Goal: Complete application form

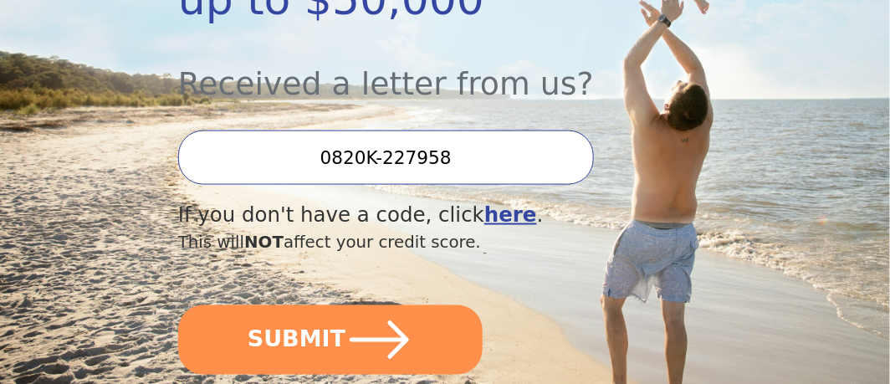
scroll to position [502, 0]
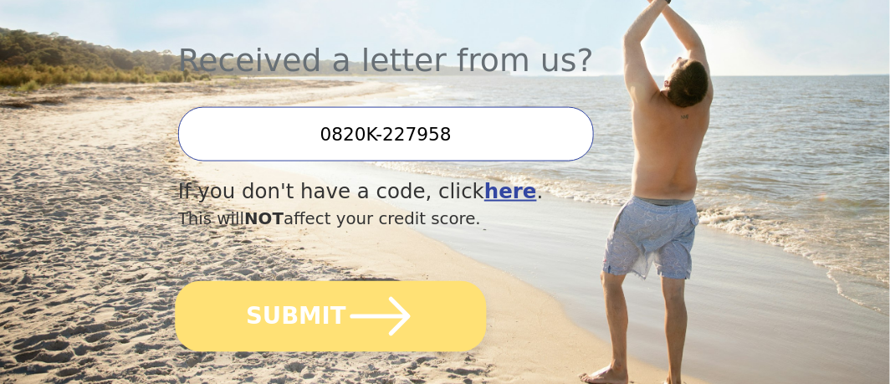
click at [402, 317] on icon "submit" at bounding box center [380, 316] width 60 height 38
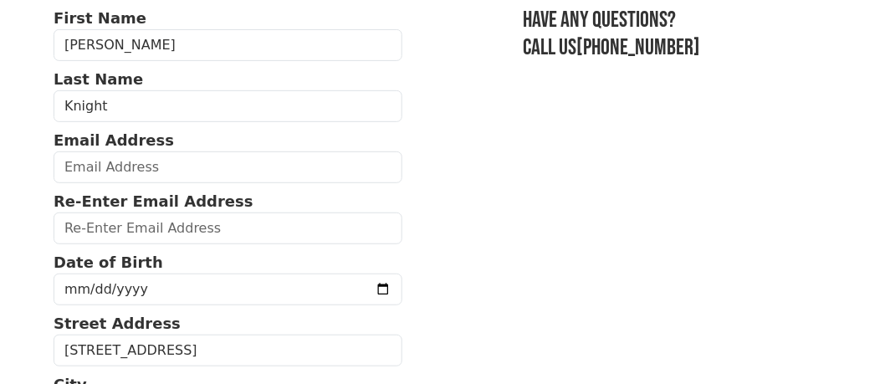
scroll to position [167, 0]
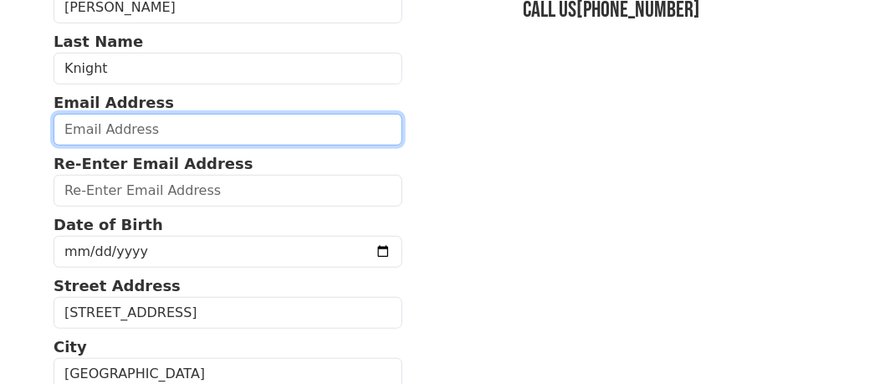
click at [192, 135] on input "email" at bounding box center [228, 130] width 349 height 32
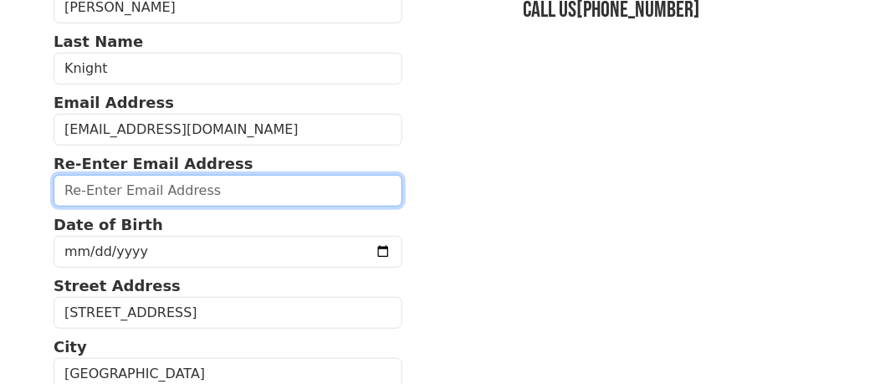
click at [188, 189] on input "email" at bounding box center [228, 191] width 349 height 32
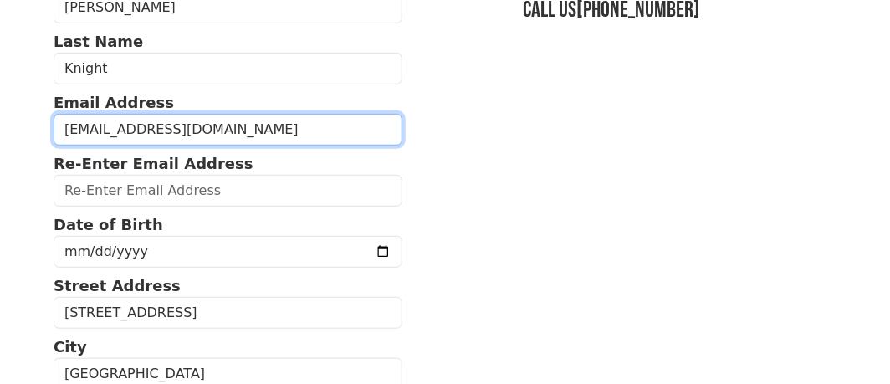
click at [88, 127] on input "AKNight@topsMarkets.com" at bounding box center [228, 130] width 349 height 32
type input "AKight@topsMarkets.com"
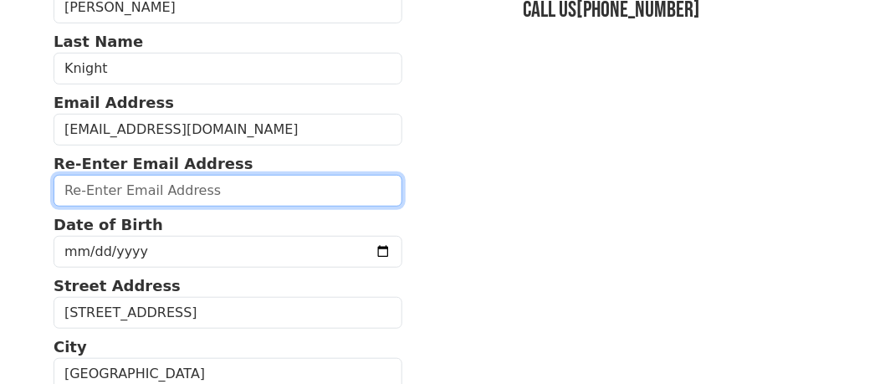
click at [85, 181] on input "email" at bounding box center [228, 191] width 349 height 32
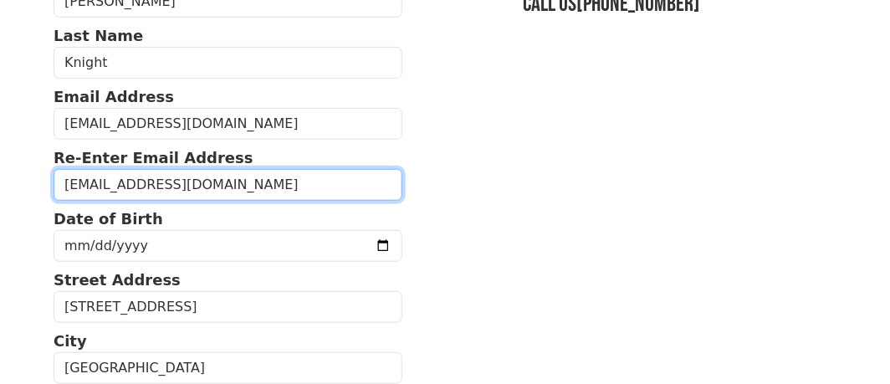
scroll to position [251, 0]
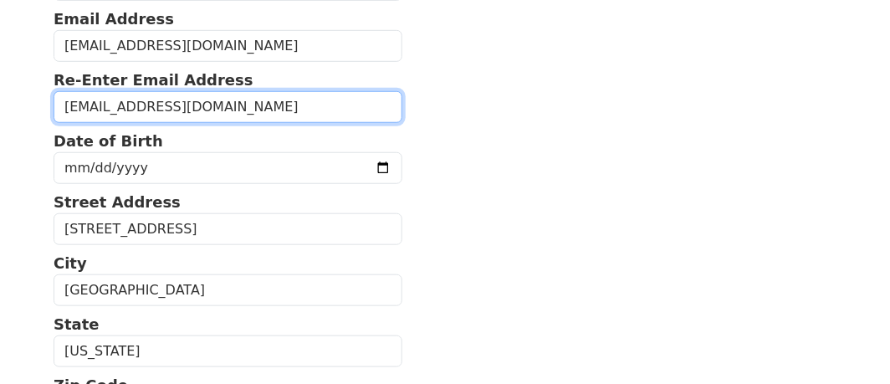
type input "AKnight@topMarkets.com"
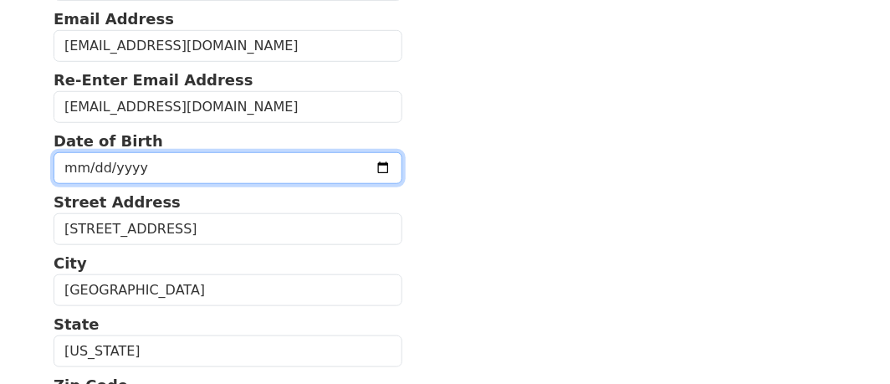
click at [152, 166] on input "date" at bounding box center [228, 168] width 349 height 32
type input "1956-03-27"
type input "0065-03-27"
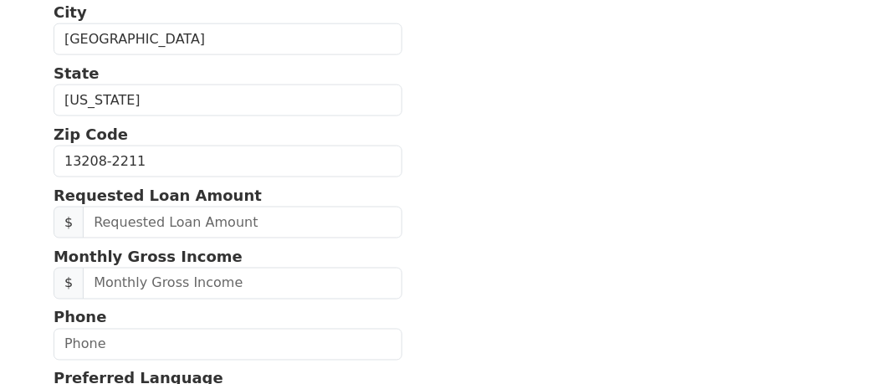
scroll to position [585, 0]
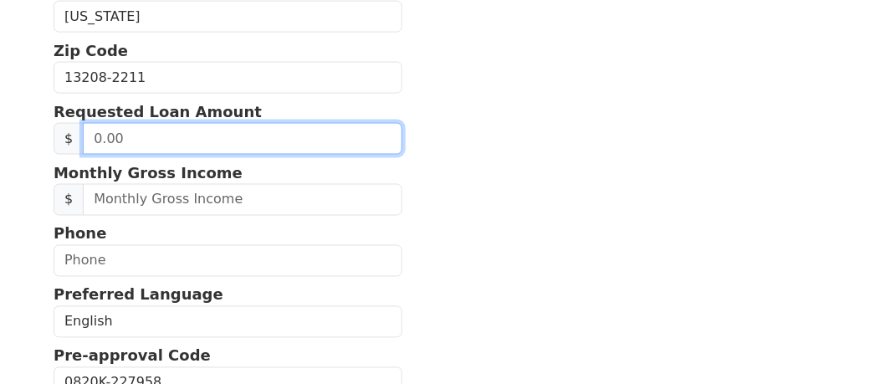
click at [217, 131] on input "text" at bounding box center [242, 139] width 319 height 32
drag, startPoint x: 139, startPoint y: 135, endPoint x: 65, endPoint y: 145, distance: 74.3
click at [65, 145] on div "$ 15.00" at bounding box center [228, 139] width 349 height 32
type input "15,000.00"
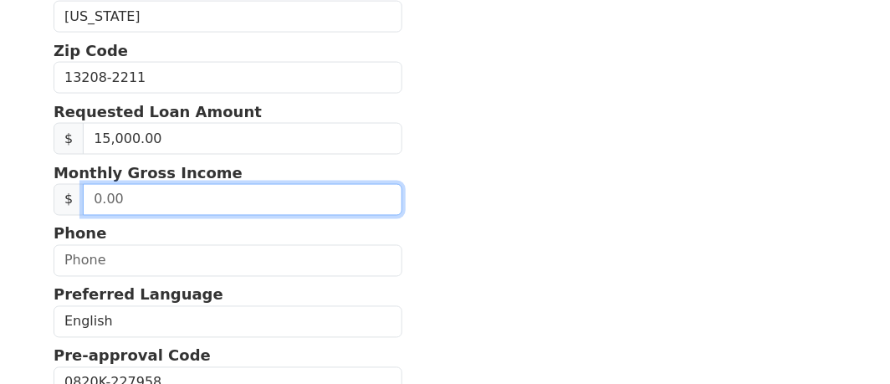
click at [201, 193] on input "text" at bounding box center [242, 200] width 319 height 32
type input "4,140.00"
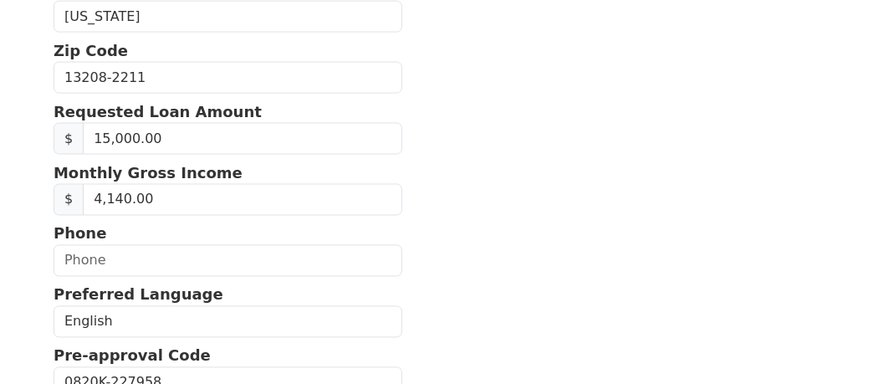
click at [533, 132] on section "First Name Alan Last Name Knight Email Address AKight@topsMarkets.com Re-Enter …" at bounding box center [445, 78] width 783 height 1054
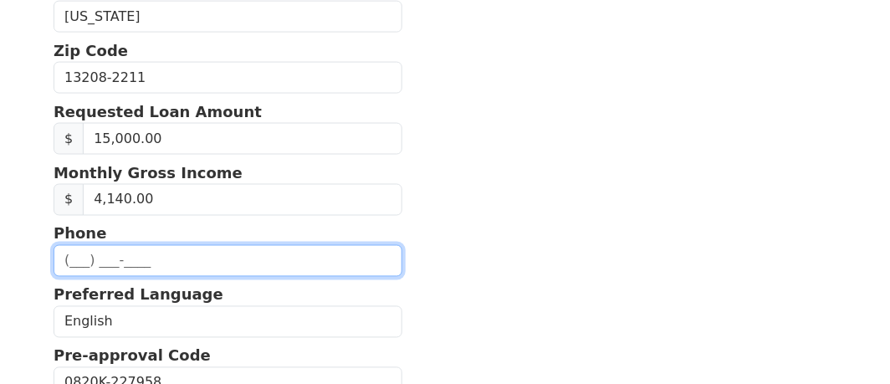
click at [163, 264] on input "text" at bounding box center [228, 261] width 349 height 32
type input "(716) 382-3644"
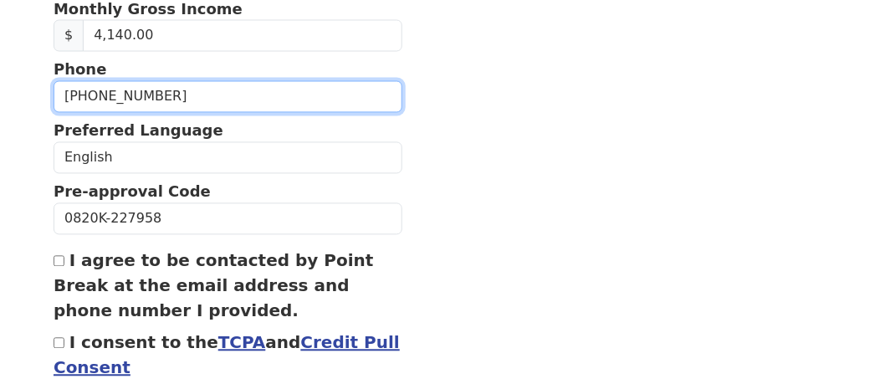
scroll to position [753, 0]
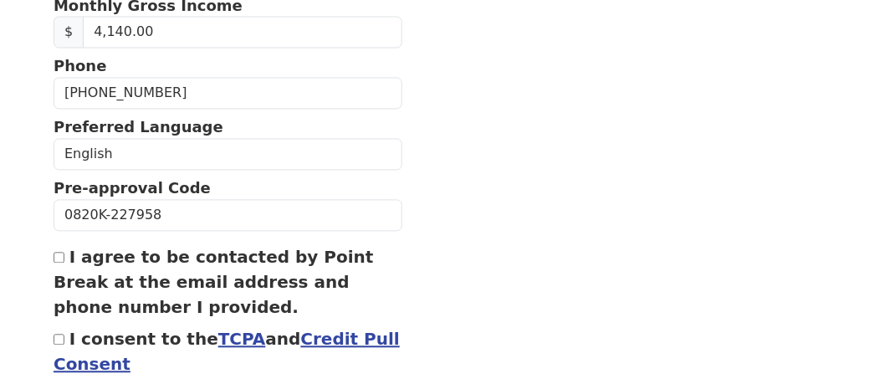
click at [60, 253] on input "I agree to be contacted by Point Break at the email address and phone number I …" at bounding box center [59, 258] width 11 height 11
checkbox input "true"
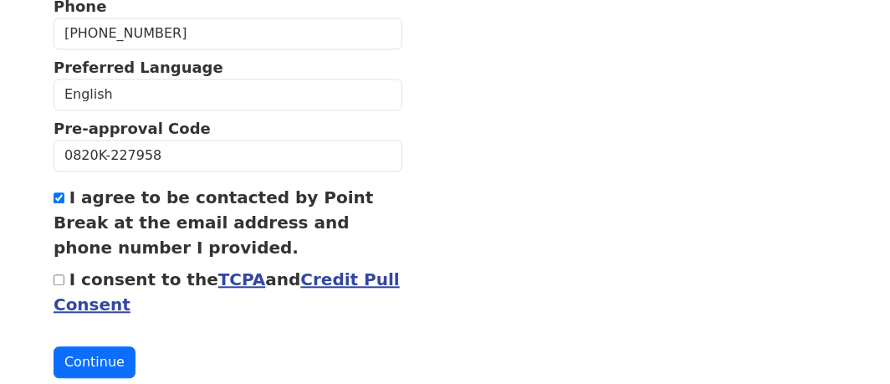
scroll to position [836, 0]
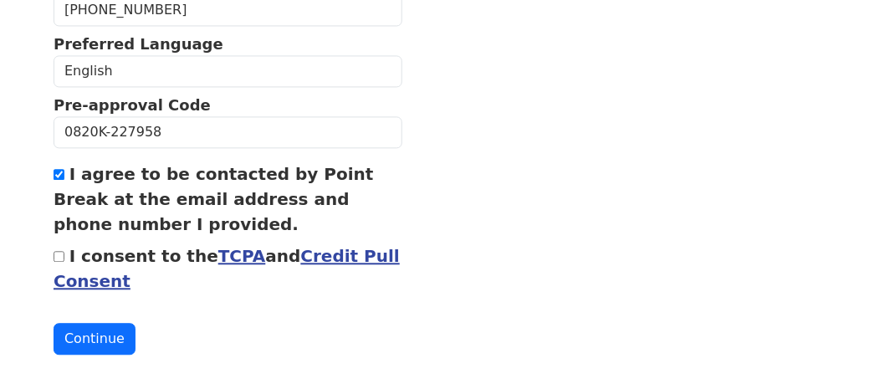
click at [59, 252] on input "I consent to the TCPA and Credit Pull Consent" at bounding box center [59, 256] width 11 height 11
checkbox input "true"
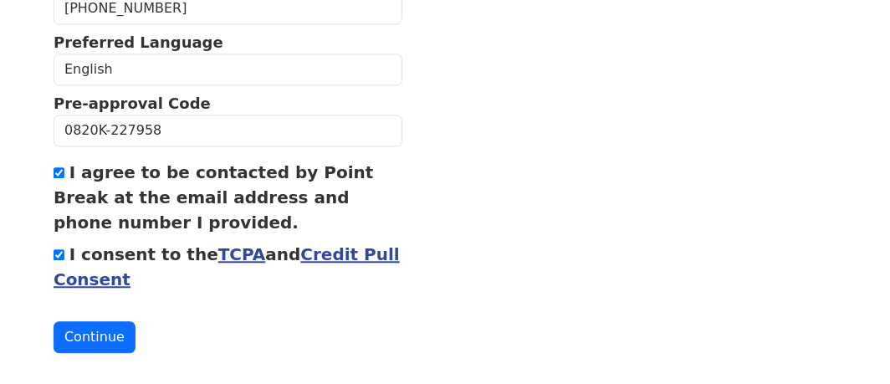
scroll to position [840, 0]
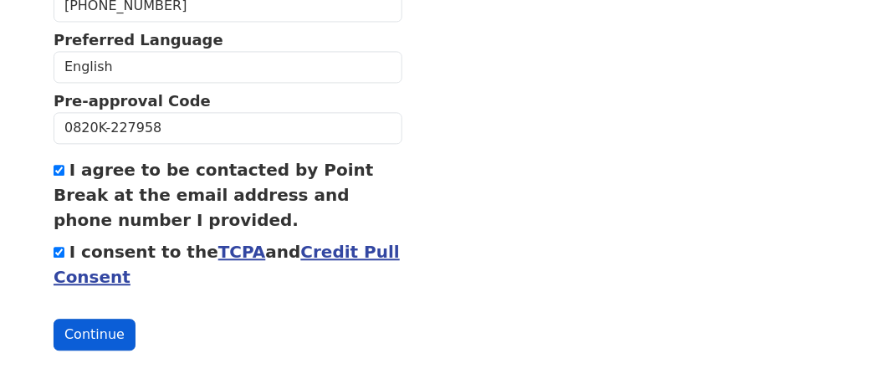
click at [114, 319] on button "Continue" at bounding box center [95, 335] width 82 height 32
click at [119, 326] on button "Continue" at bounding box center [95, 335] width 82 height 32
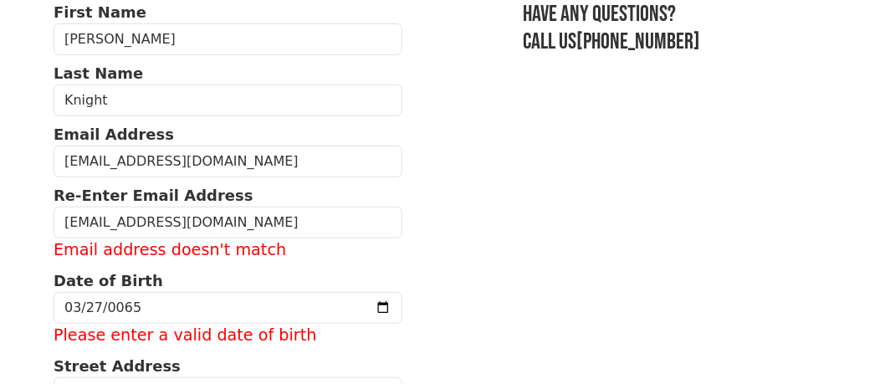
scroll to position [167, 0]
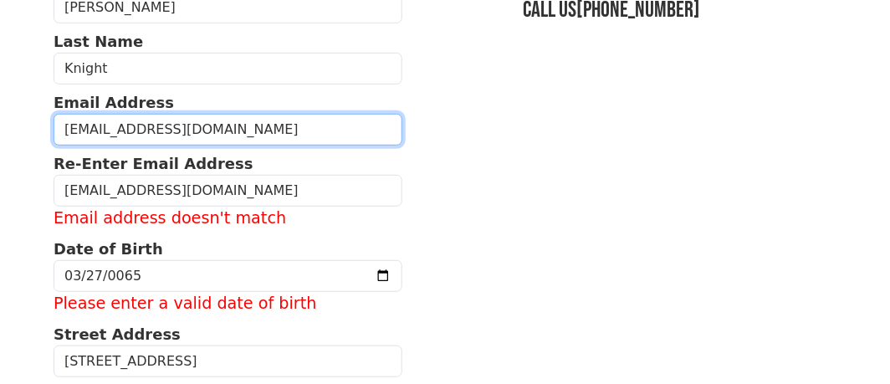
click at [79, 131] on input "AKight@topsMarkets.com" at bounding box center [228, 130] width 349 height 32
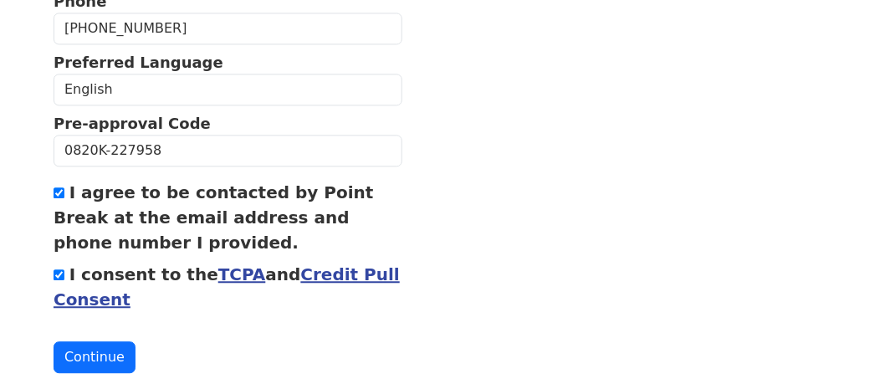
scroll to position [889, 0]
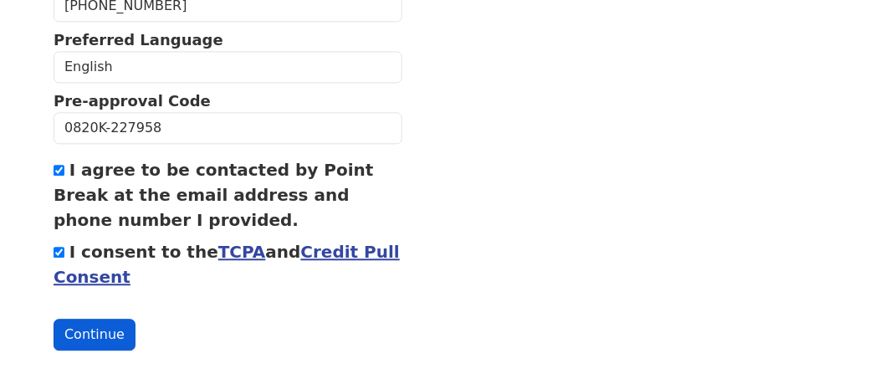
click at [115, 319] on button "Continue" at bounding box center [95, 335] width 82 height 32
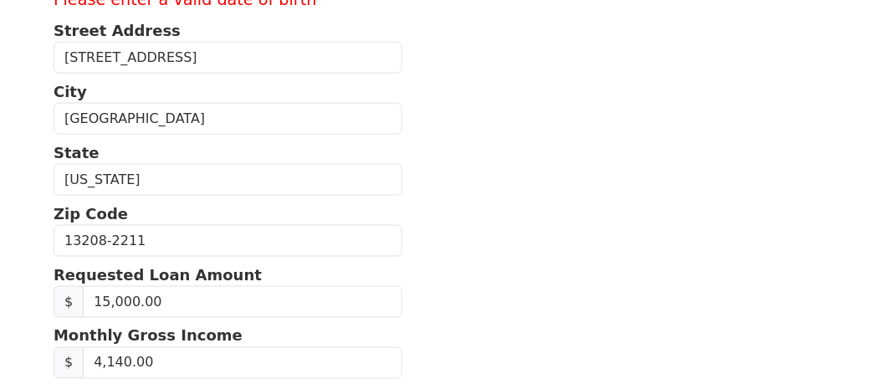
scroll to position [220, 0]
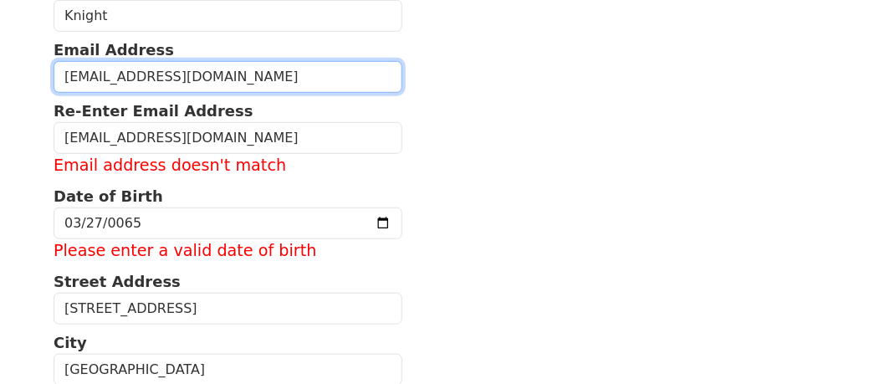
click at [78, 78] on input "AKnight@topsMarkets.com" at bounding box center [228, 77] width 349 height 32
type input "Aknight@topsMarkets.com"
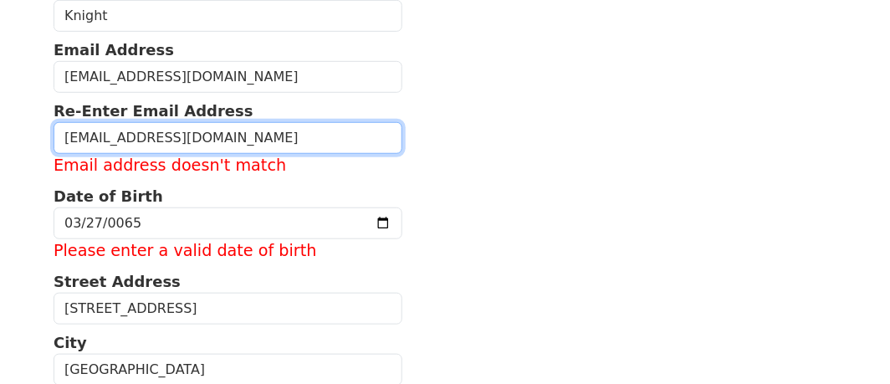
click at [77, 131] on input "AKnight@topMarkets.com" at bounding box center [228, 138] width 349 height 32
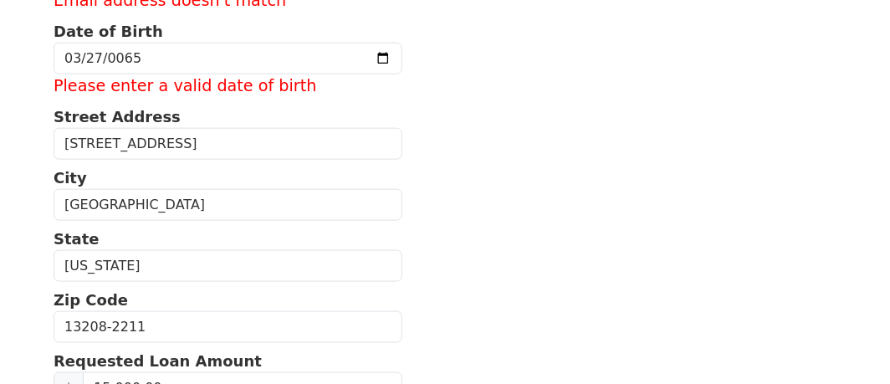
scroll to position [387, 0]
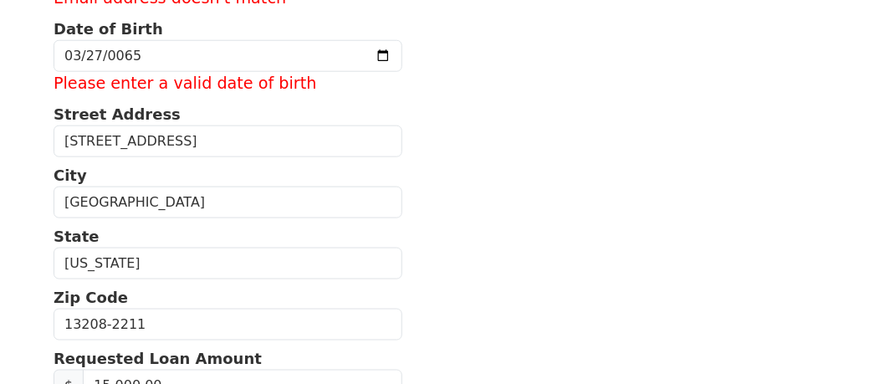
type input "Aknight@topMarkets.com"
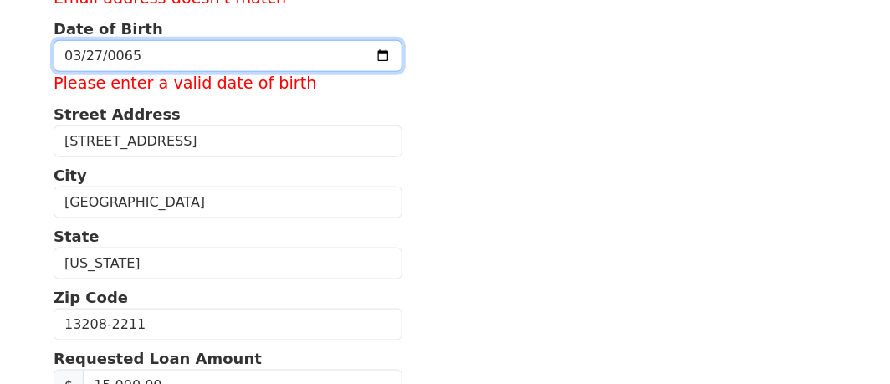
click at [142, 52] on input "0065-03-27" at bounding box center [228, 56] width 349 height 32
type input "1965-03-27"
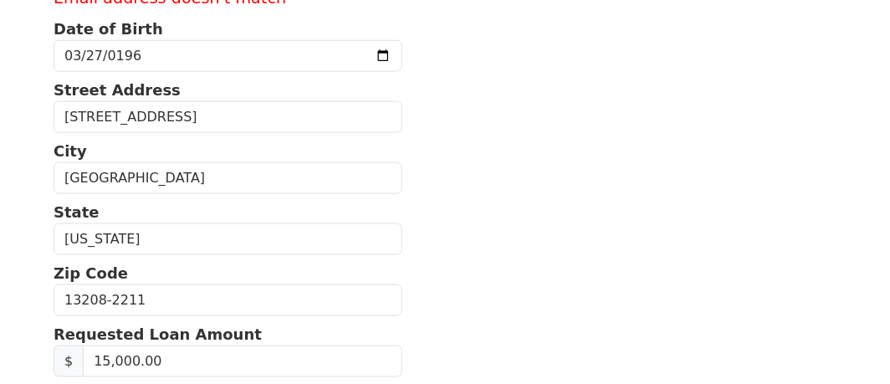
click at [503, 95] on section "First Name Alan Last Name Knight Email Address Aknight@topsMarkets.com Re-Enter…" at bounding box center [445, 288] width 783 height 1079
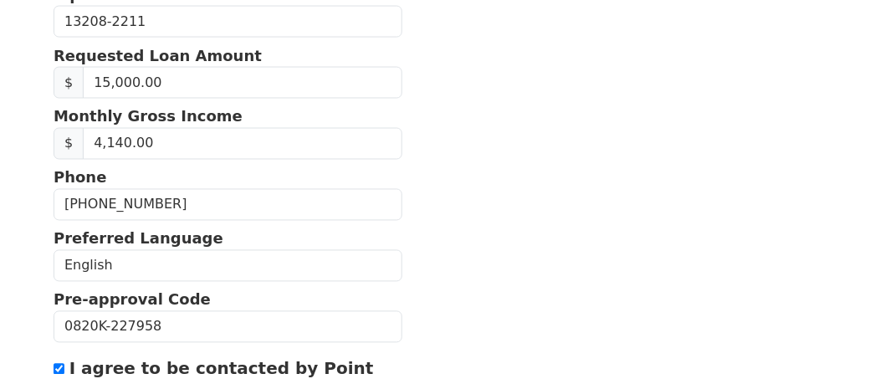
scroll to position [865, 0]
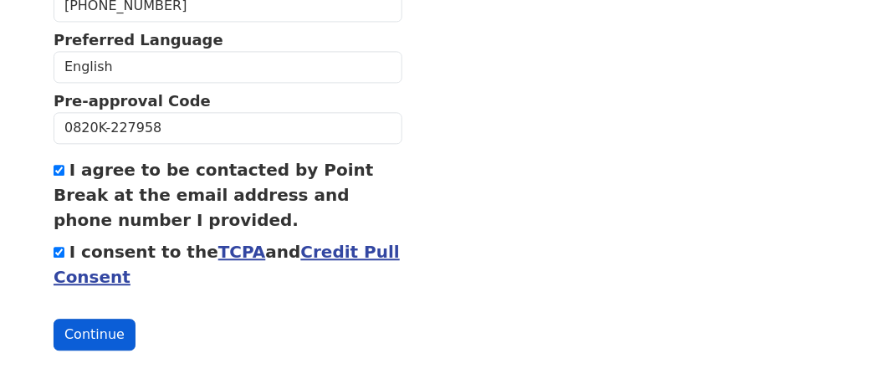
click at [119, 324] on button "Continue" at bounding box center [95, 335] width 82 height 32
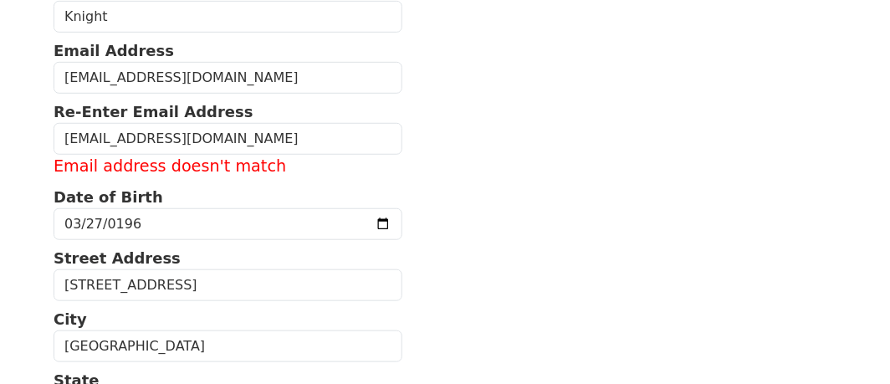
scroll to position [196, 0]
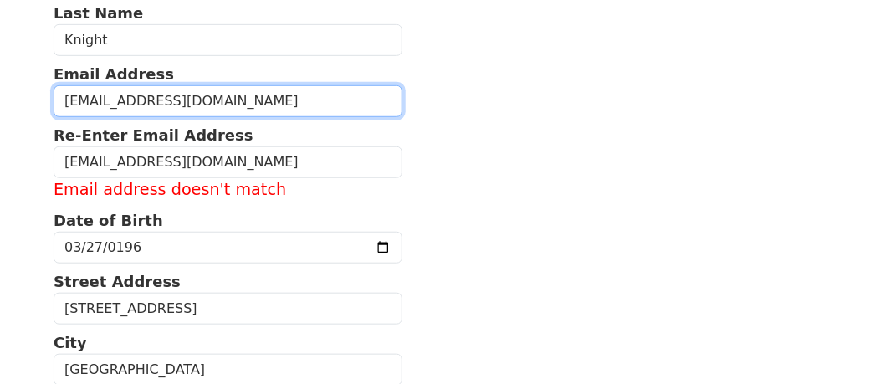
click at [227, 97] on input "Aknight@topsMarkets.com" at bounding box center [228, 101] width 349 height 32
type input "A"
type input "Aknight@topsmarkets.com"
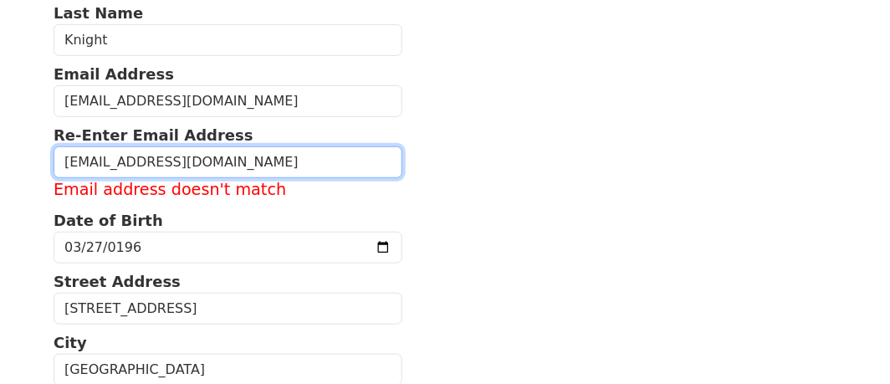
drag, startPoint x: 241, startPoint y: 166, endPoint x: 67, endPoint y: 153, distance: 174.4
click at [67, 153] on input "Aknight@topMarkets.com" at bounding box center [228, 162] width 349 height 32
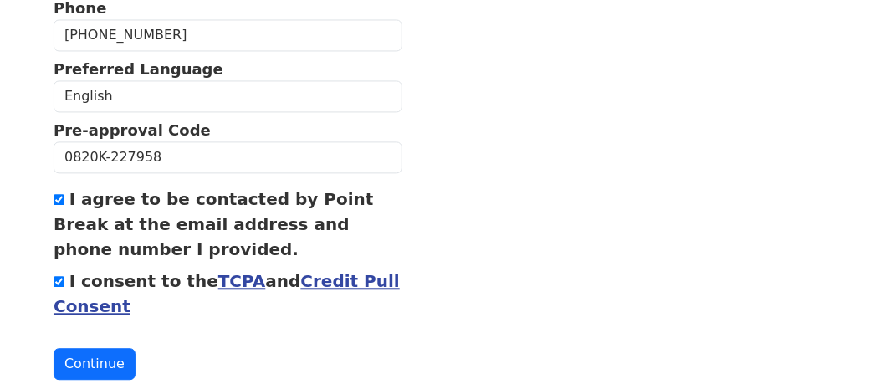
scroll to position [840, 0]
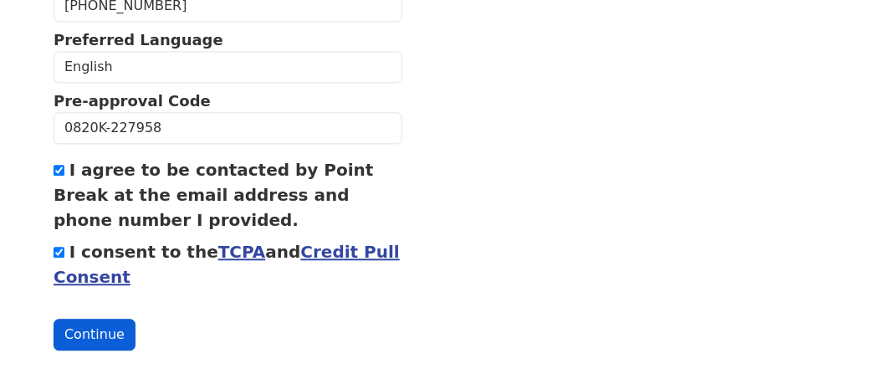
type input "Aknight@topsmarkets.com"
click at [80, 323] on button "Continue" at bounding box center [95, 335] width 82 height 32
